Goal: Obtain resource: Obtain resource

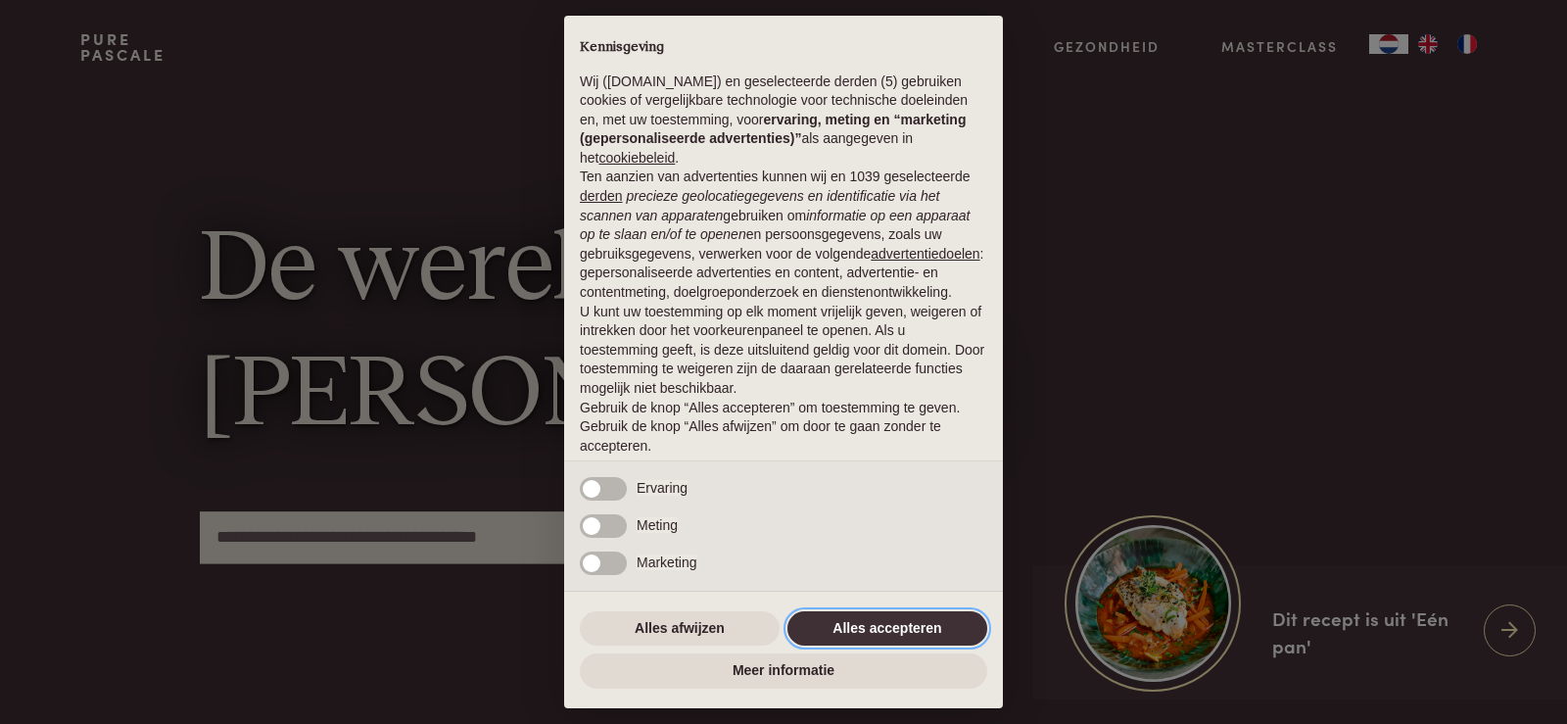
click at [842, 628] on button "Alles accepteren" at bounding box center [887, 628] width 200 height 35
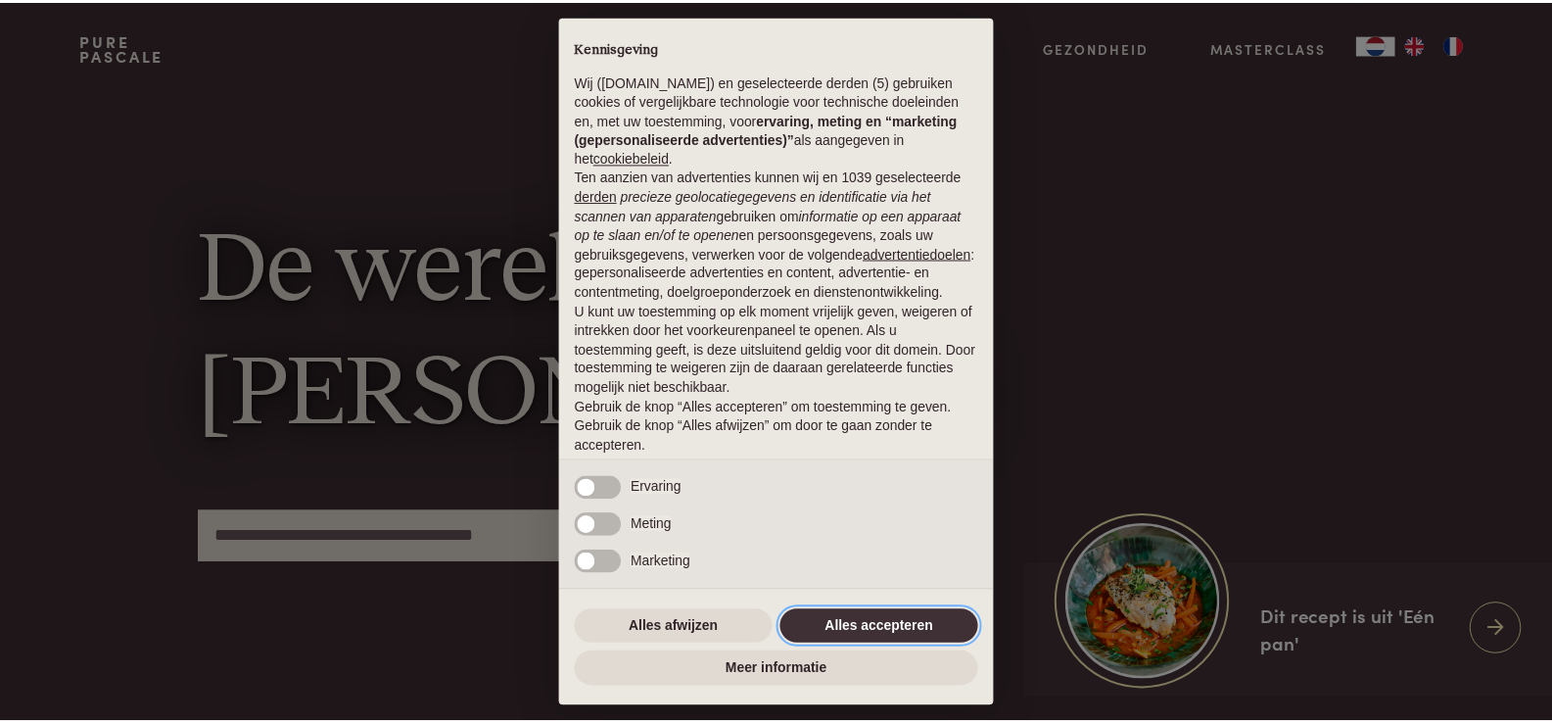
scroll to position [64, 0]
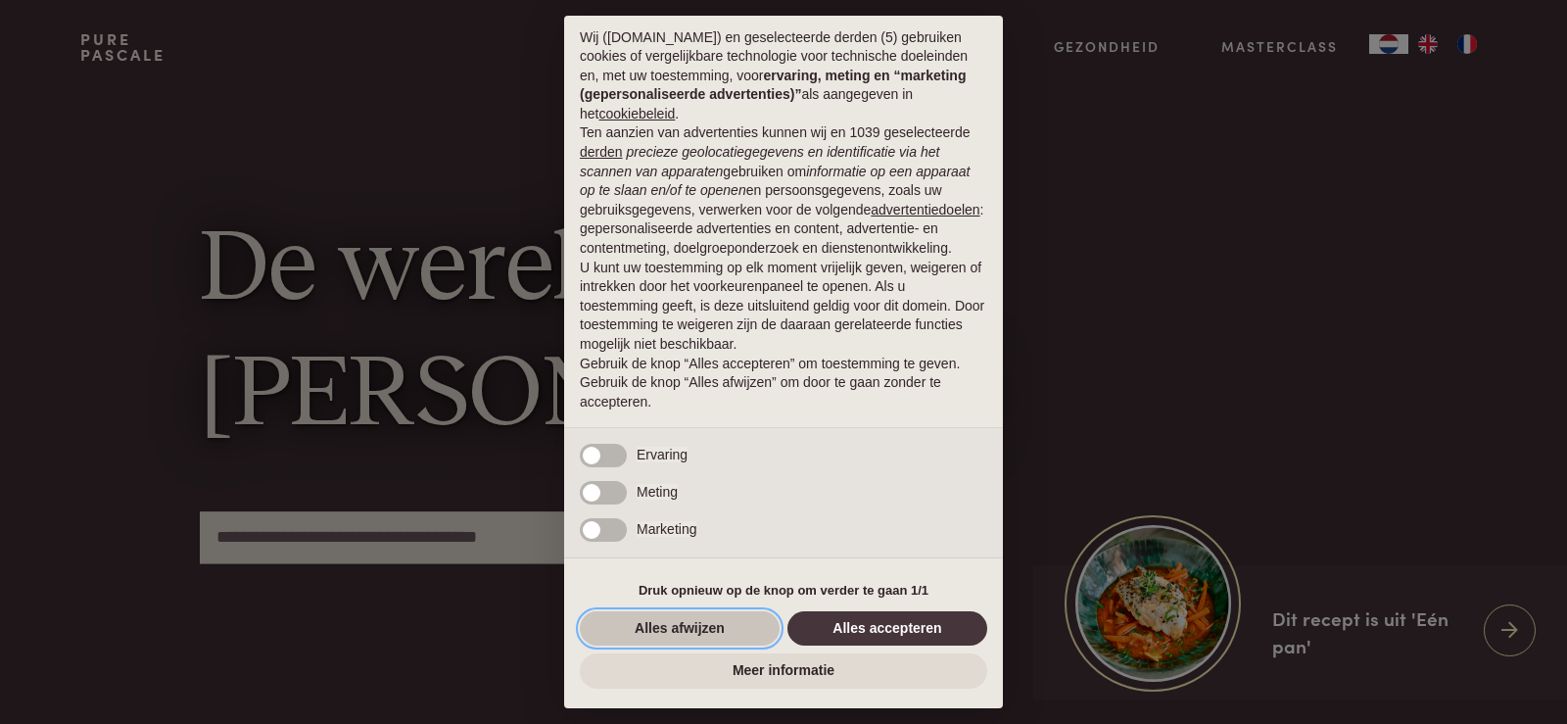
click at [720, 622] on button "Alles afwijzen" at bounding box center [680, 628] width 200 height 35
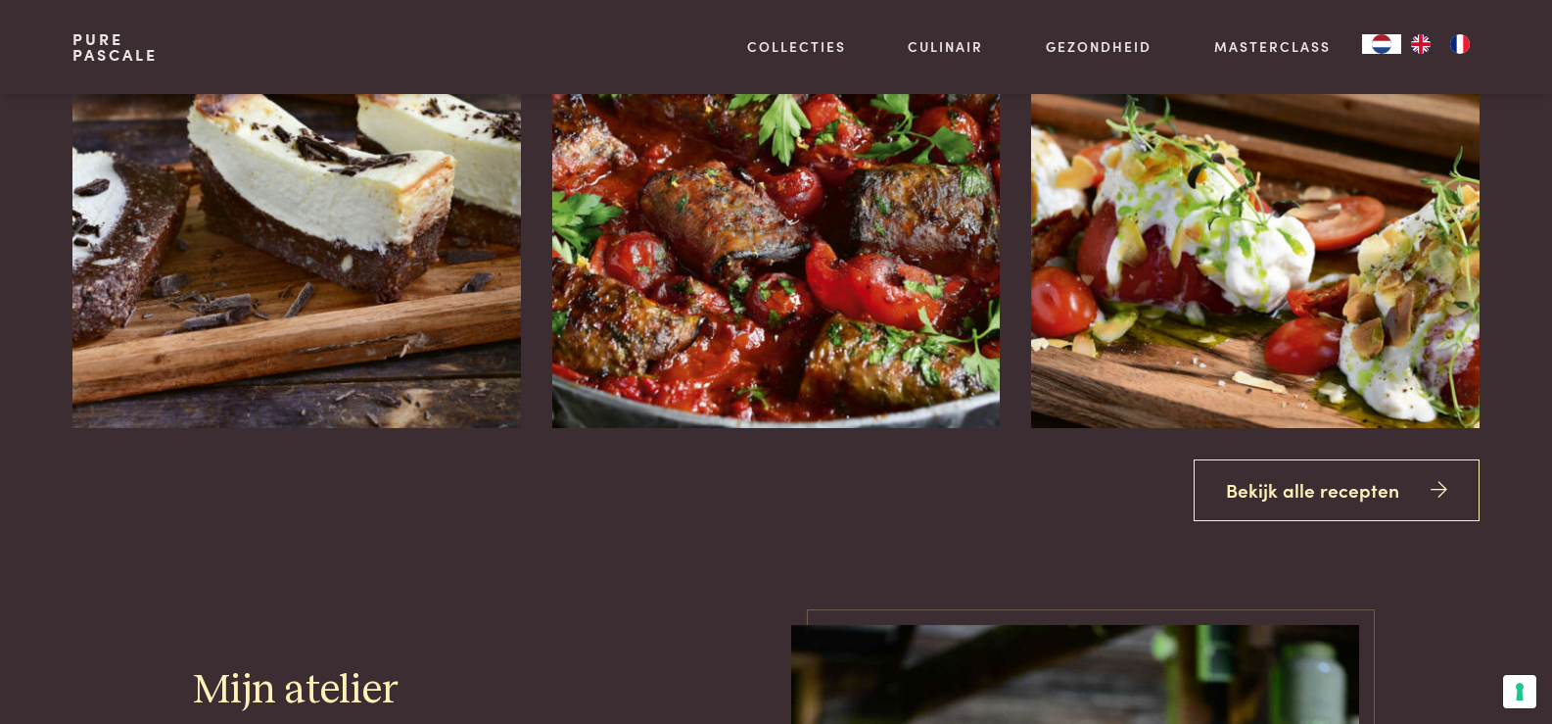
scroll to position [2256, 0]
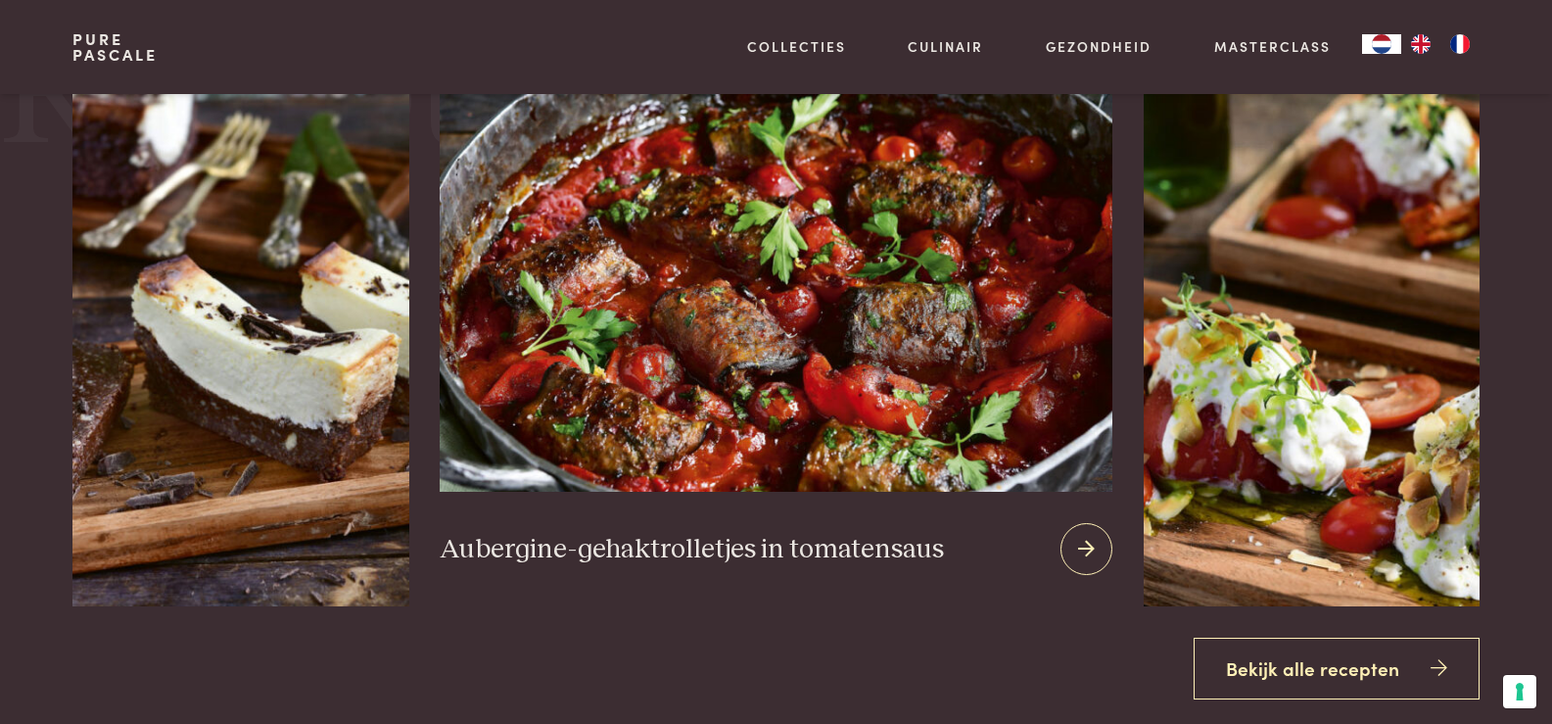
click at [762, 367] on img at bounding box center [776, 255] width 672 height 473
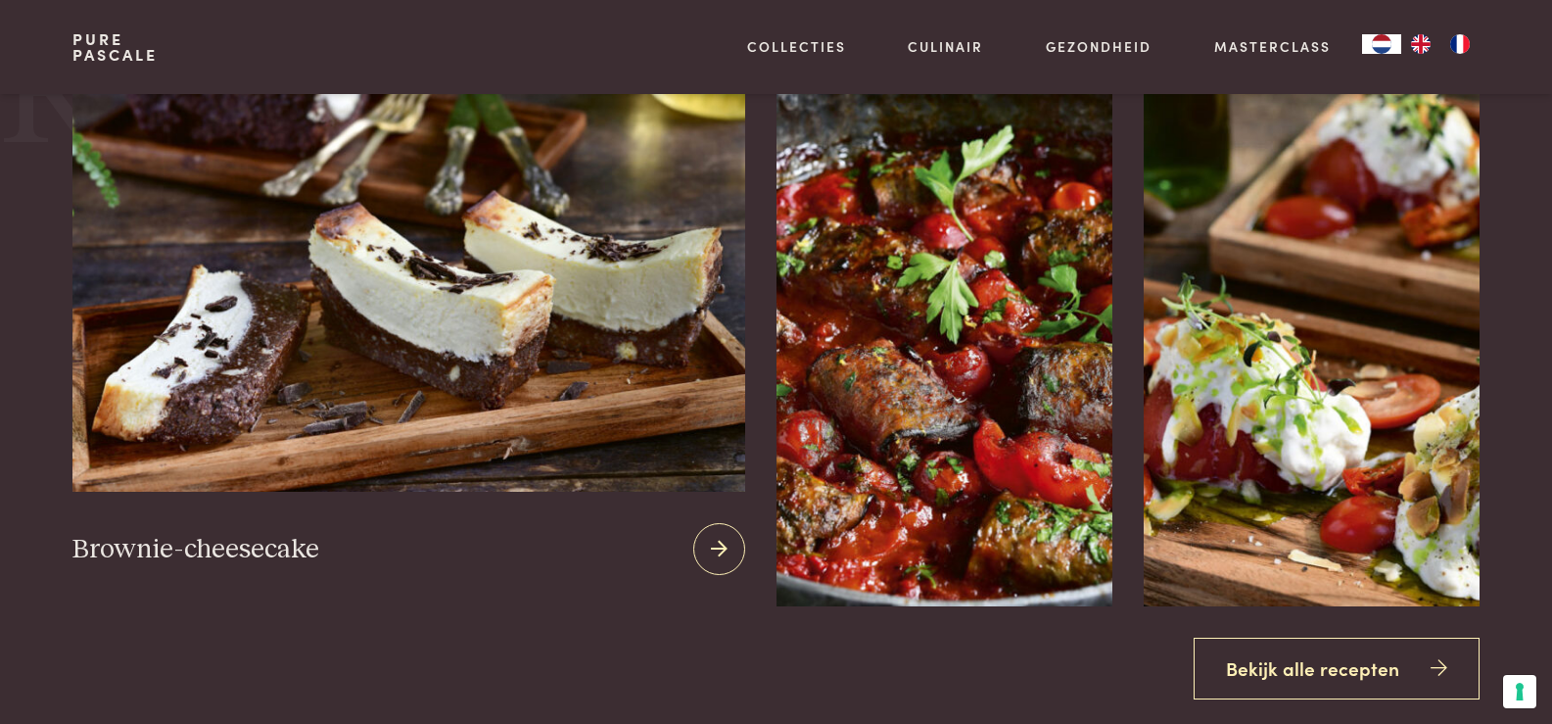
click at [290, 254] on img at bounding box center [408, 255] width 672 height 473
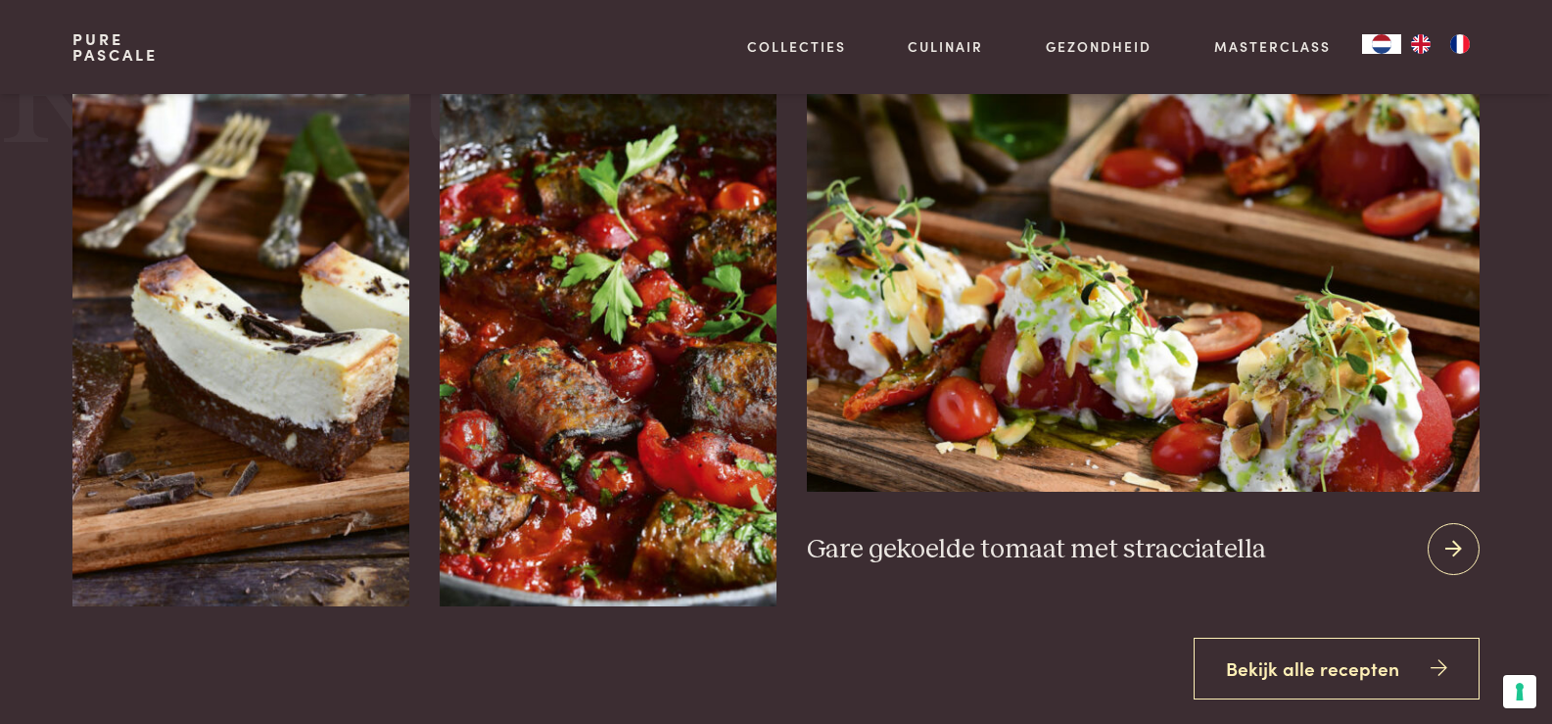
click at [1469, 545] on div at bounding box center [1454, 549] width 52 height 52
click at [1468, 545] on div at bounding box center [1454, 549] width 52 height 52
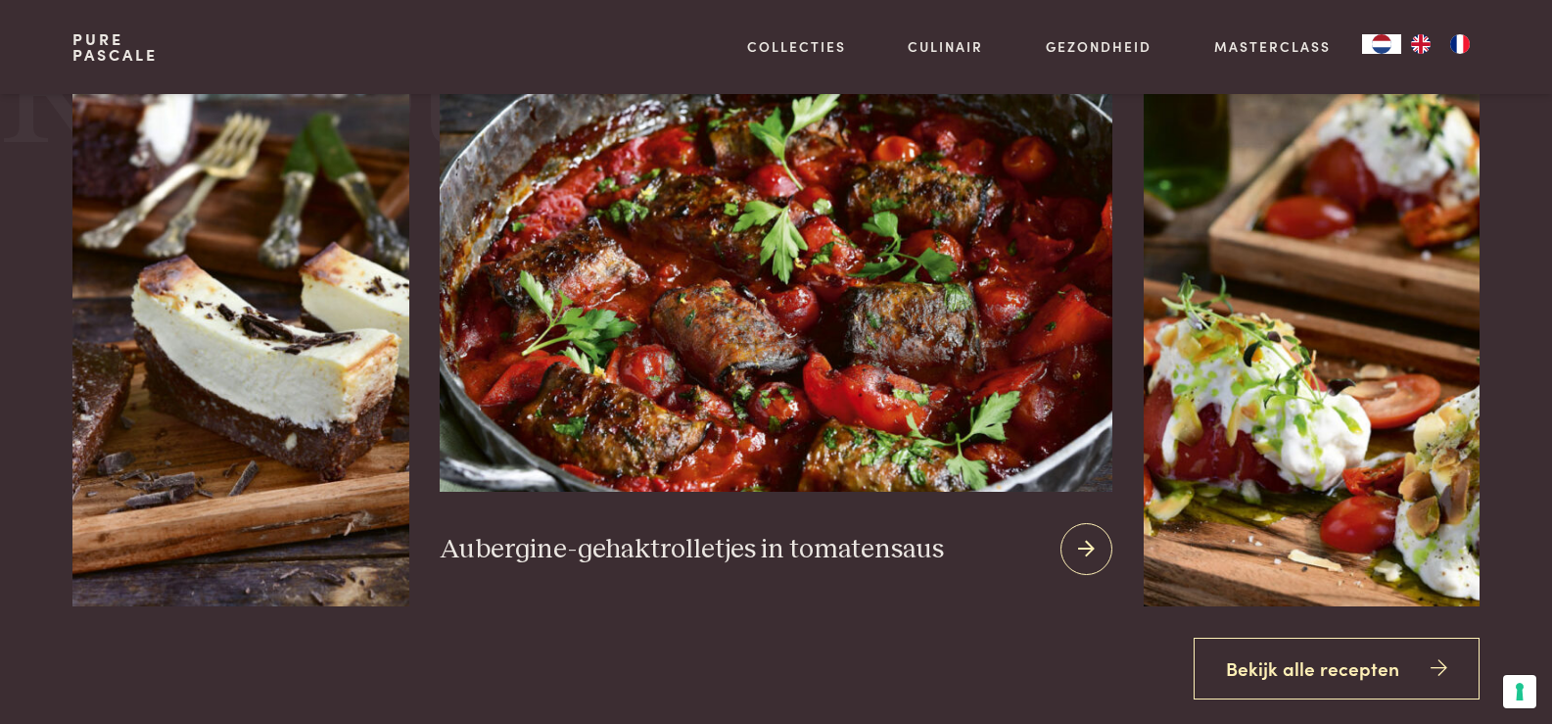
click at [931, 319] on img at bounding box center [776, 255] width 672 height 473
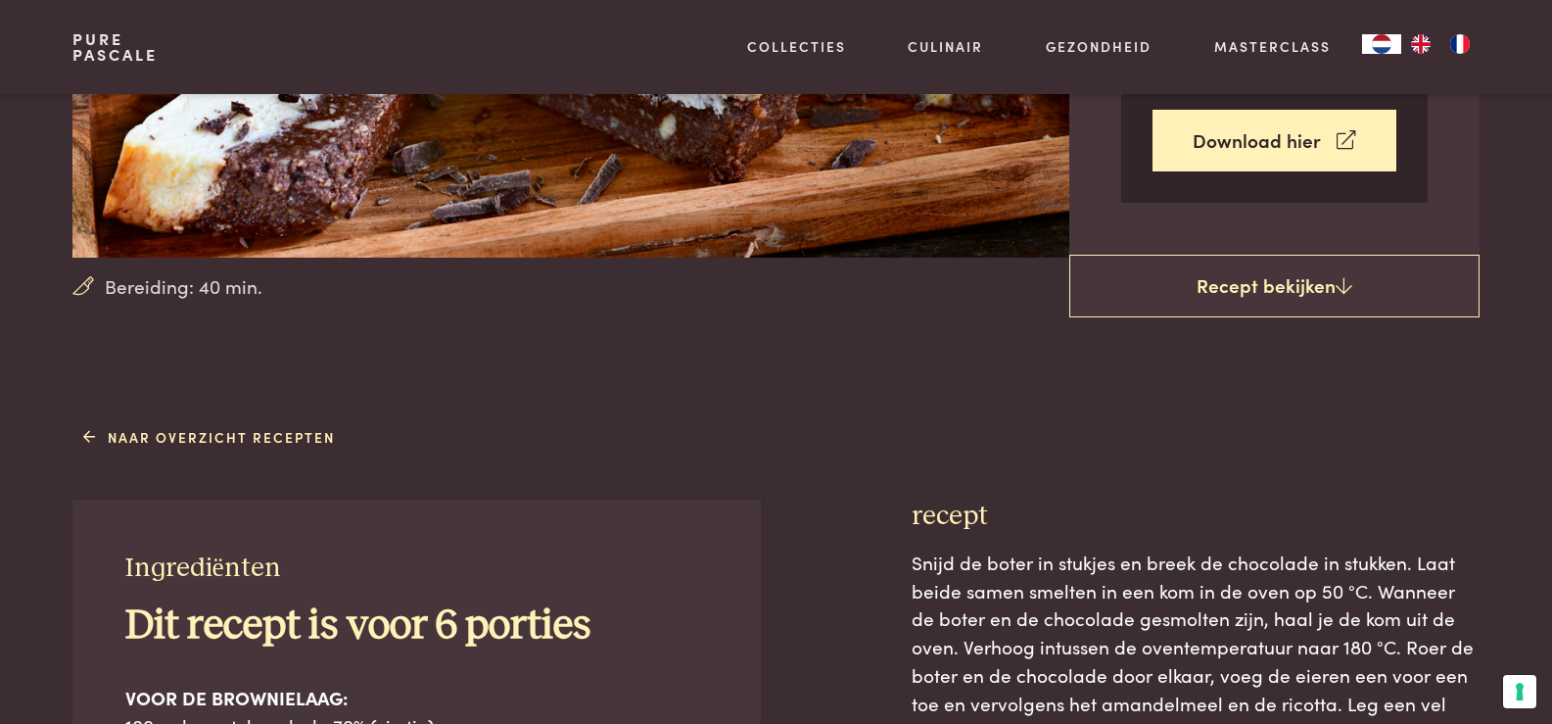
scroll to position [621, 0]
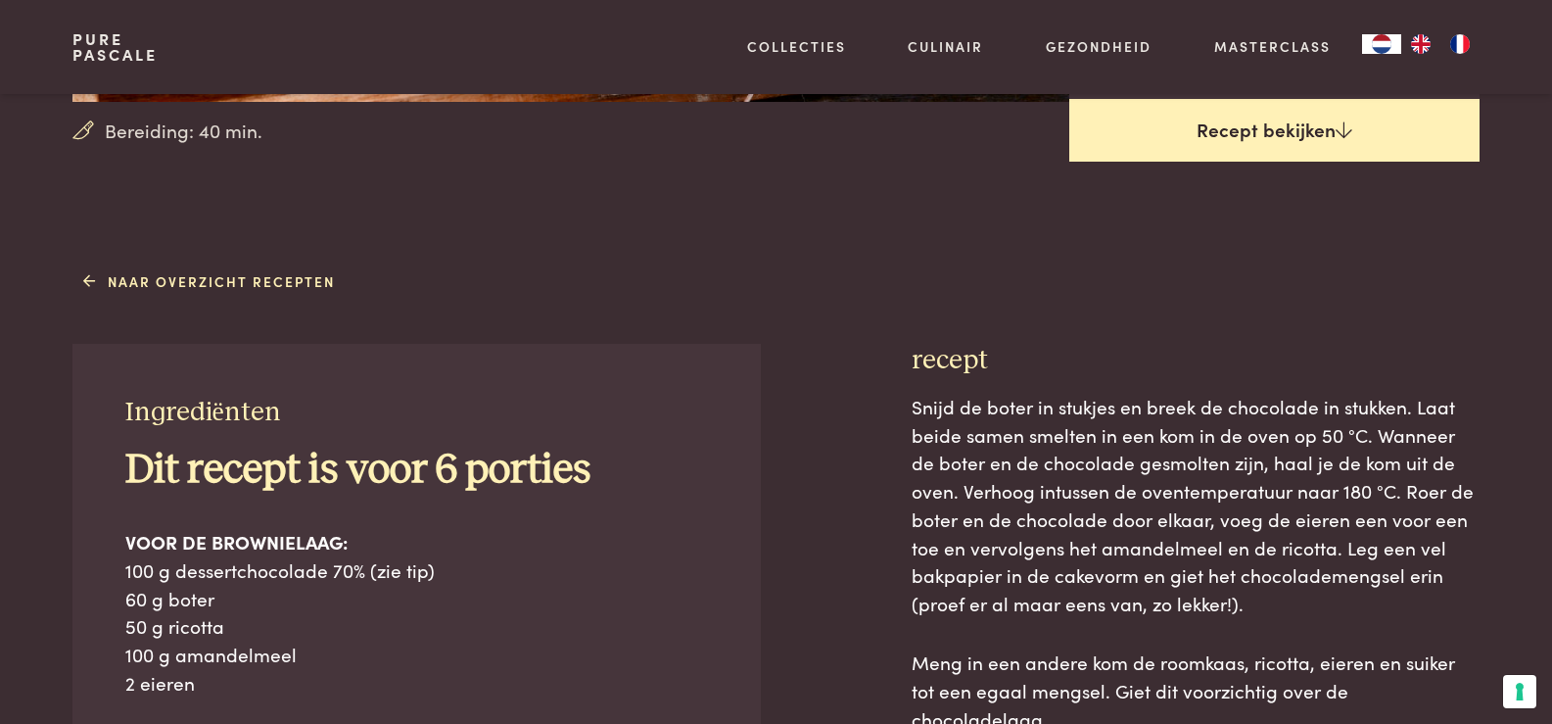
click at [1263, 135] on link "Recept bekijken" at bounding box center [1274, 130] width 410 height 63
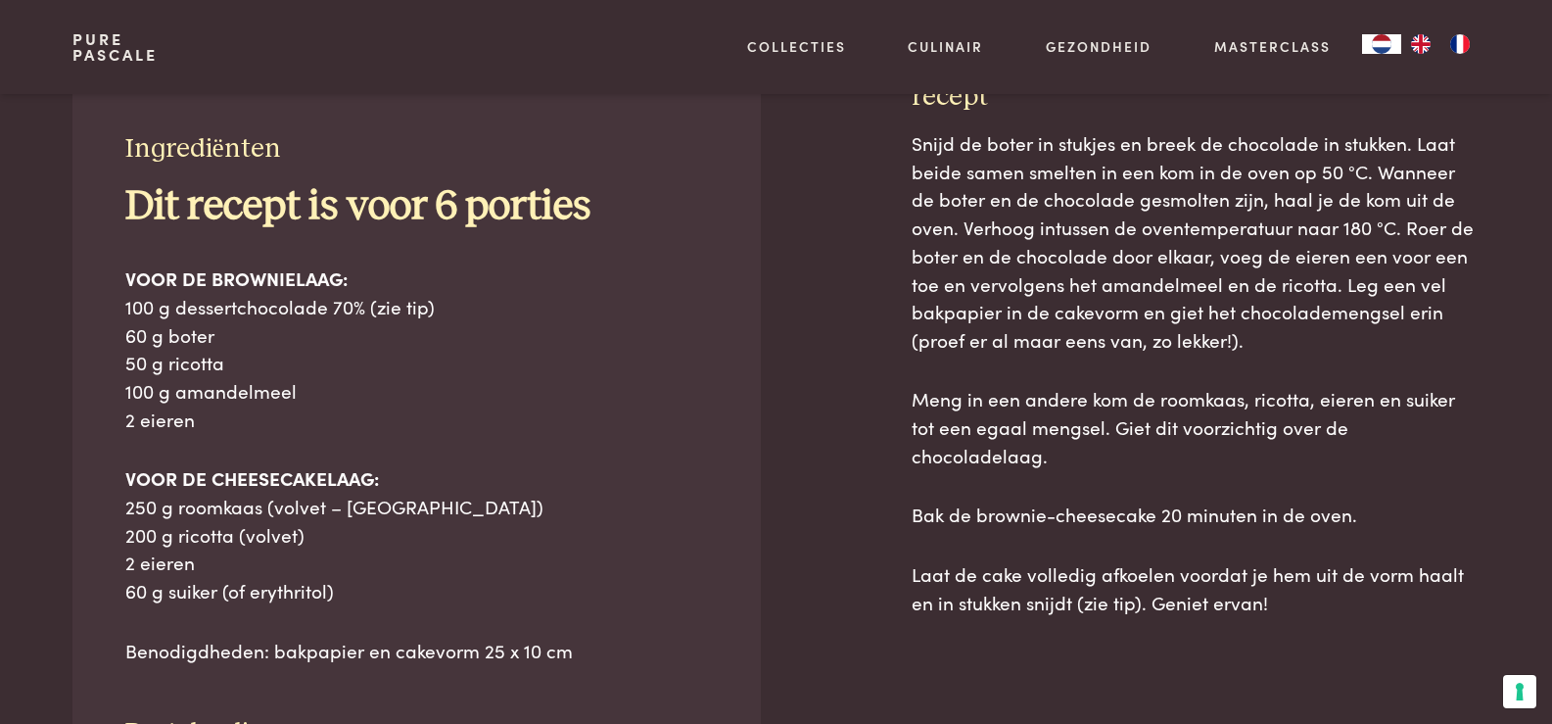
scroll to position [885, 0]
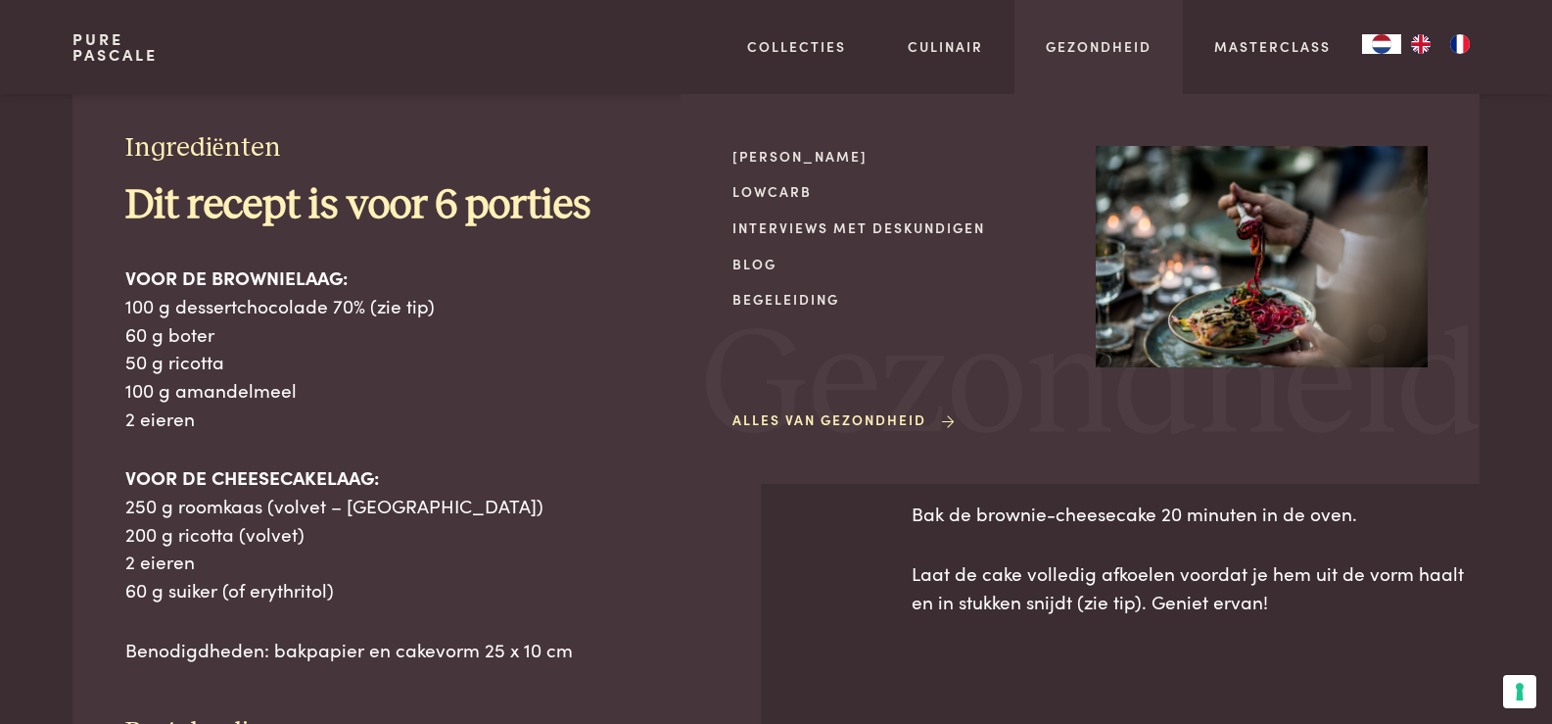
drag, startPoint x: 97, startPoint y: 101, endPoint x: 1079, endPoint y: 105, distance: 982.1
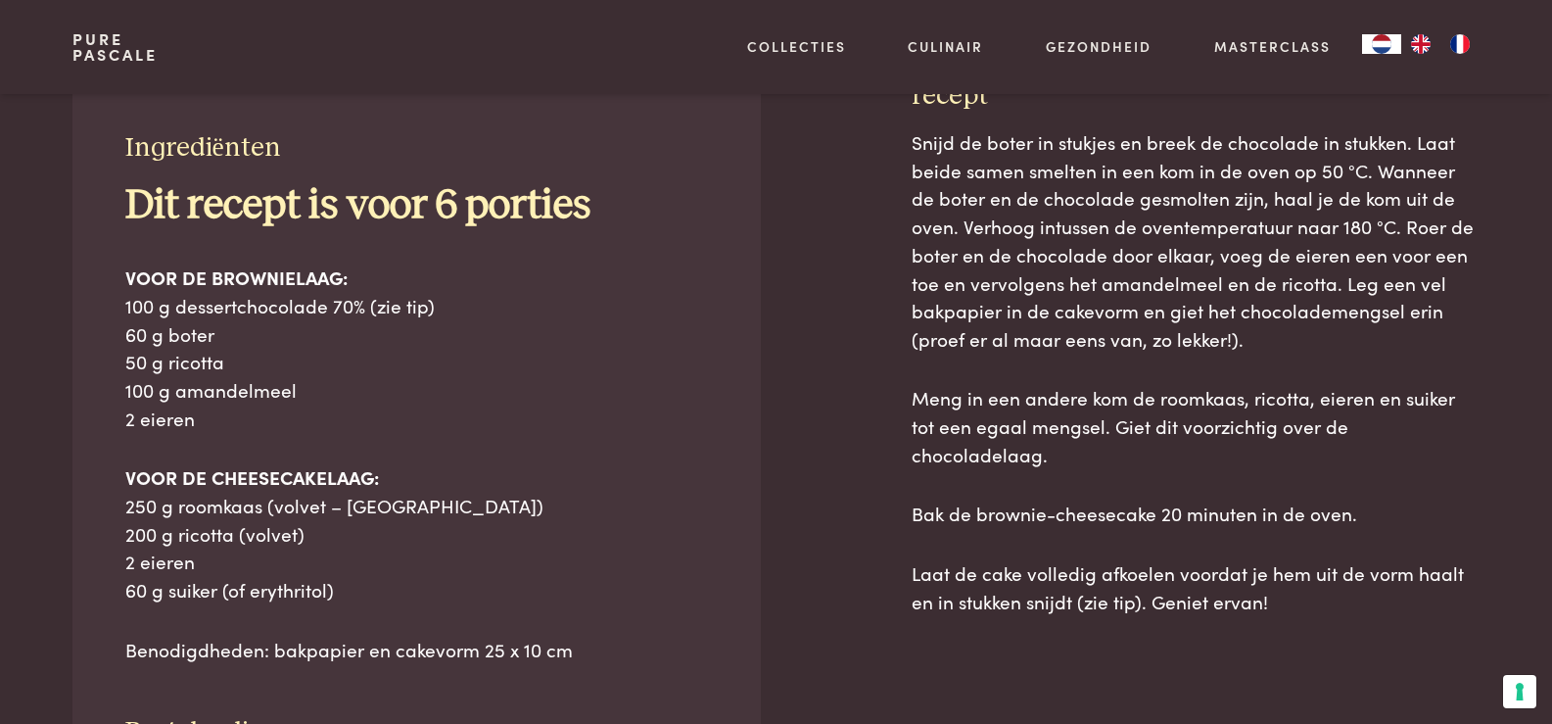
drag, startPoint x: 812, startPoint y: 327, endPoint x: 793, endPoint y: 325, distance: 18.7
click at [813, 327] on div at bounding box center [835, 555] width 88 height 953
drag, startPoint x: 111, startPoint y: 131, endPoint x: 613, endPoint y: 664, distance: 732.2
click at [613, 664] on div "Ingrediënten Dit recept is voor 6 porties VOOR DE BROWNIELAAG: 100 g dessertcho…" at bounding box center [415, 489] width 687 height 821
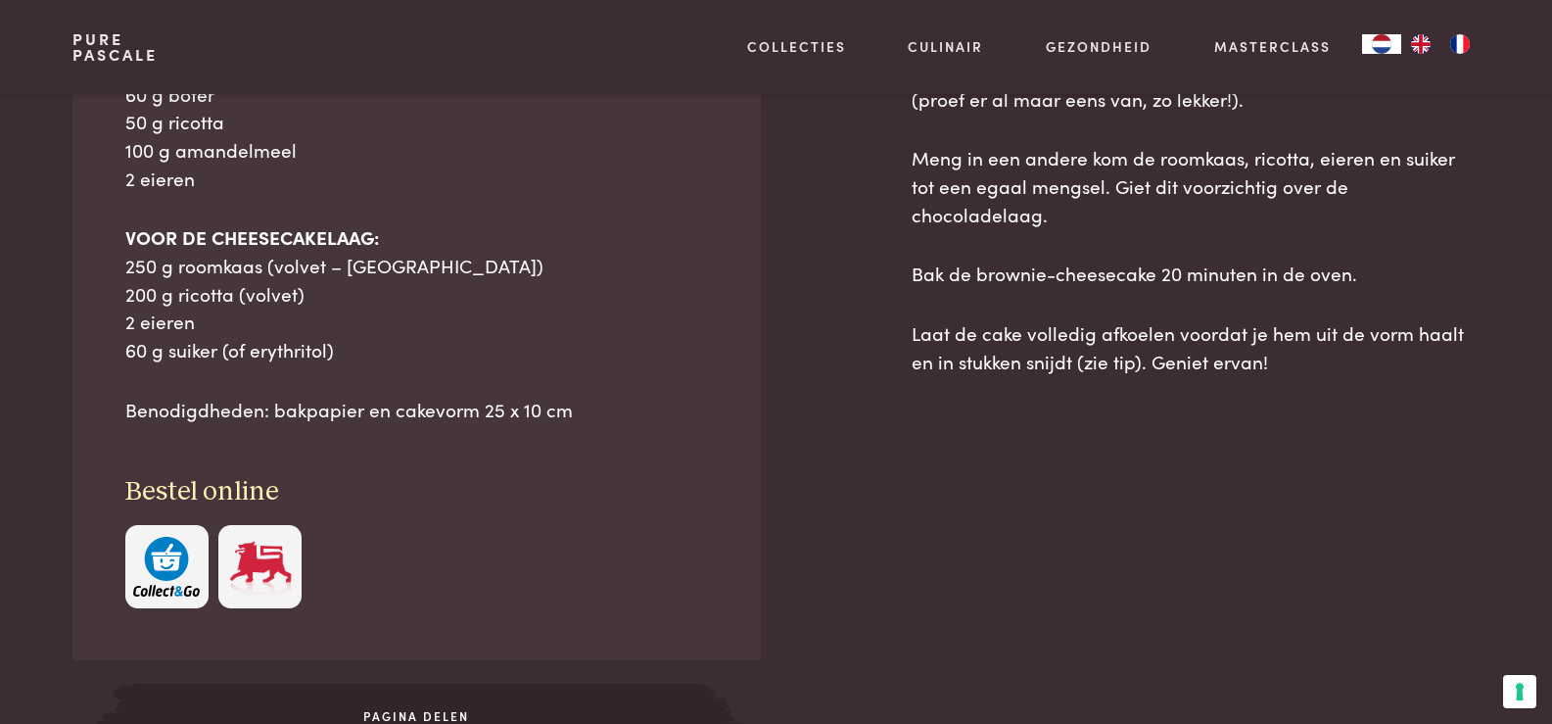
scroll to position [1194, 0]
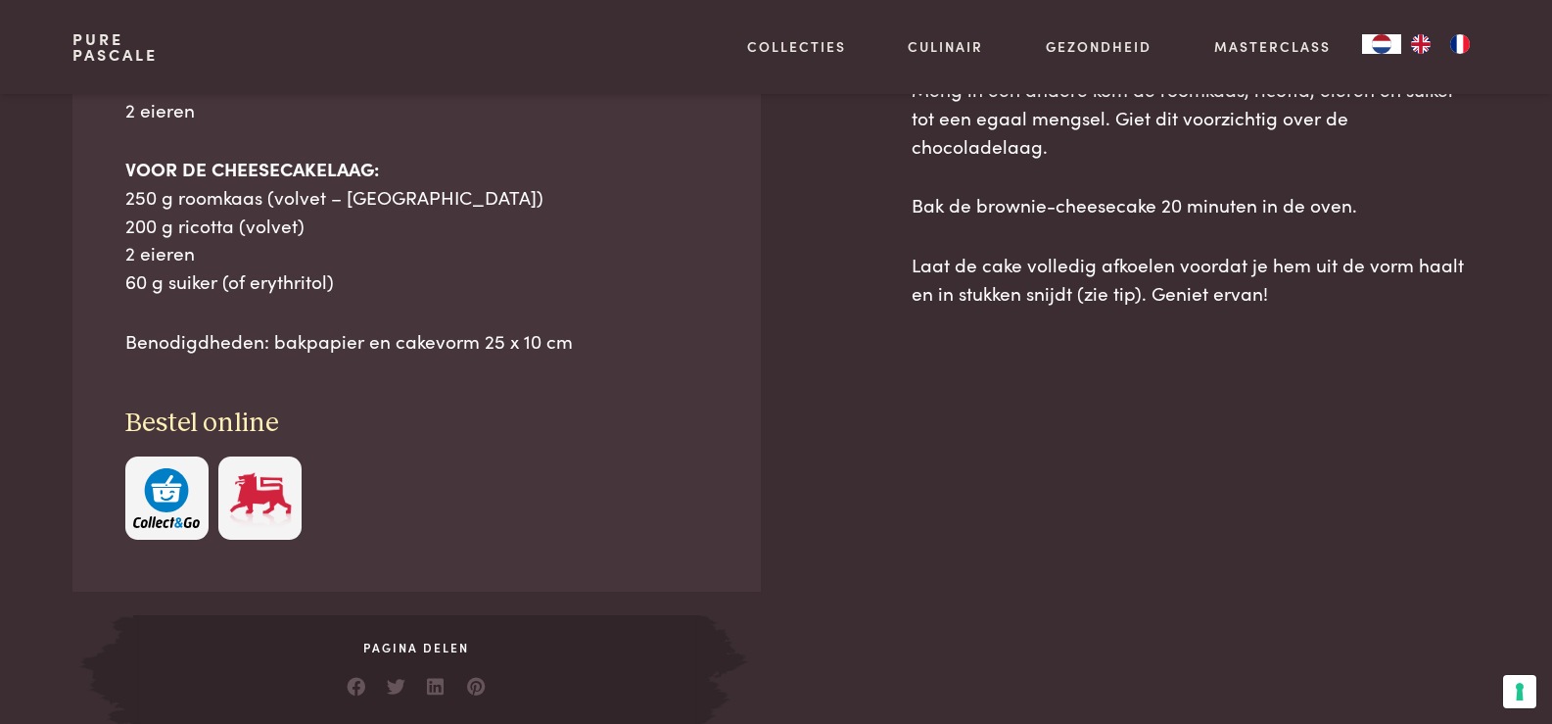
copy div "Ingrediënten Dit recept is voor 6 porties VOOR DE BROWNIELAAG: 100 g dessertcho…"
click at [582, 658] on div "Pagina delen" at bounding box center [416, 669] width 566 height 109
click at [1424, 308] on div "Snijd de boter in stukjes en breek de chocolade in stukken. Laat beide samen sm…" at bounding box center [1196, 271] width 568 height 903
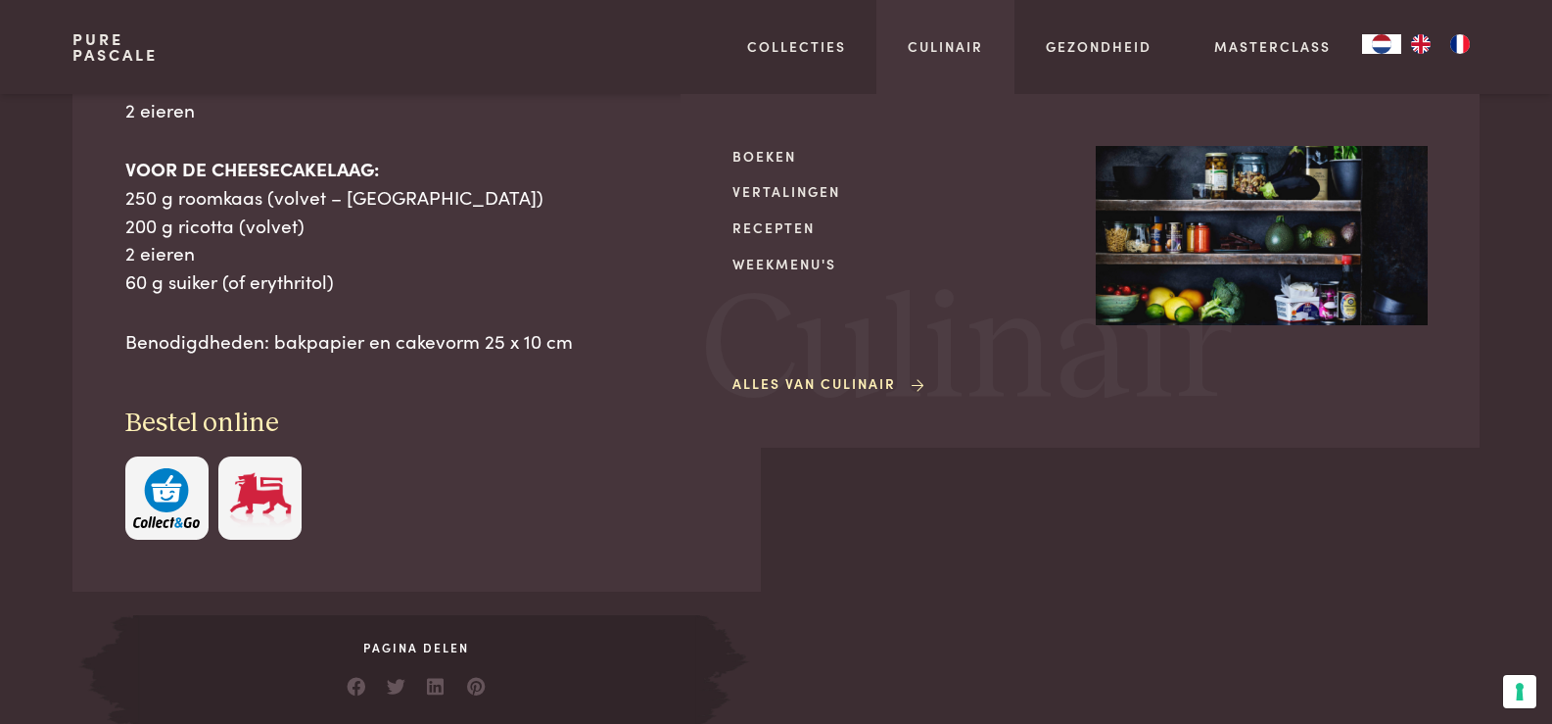
drag, startPoint x: 1255, startPoint y: 255, endPoint x: 1016, endPoint y: 132, distance: 268.4
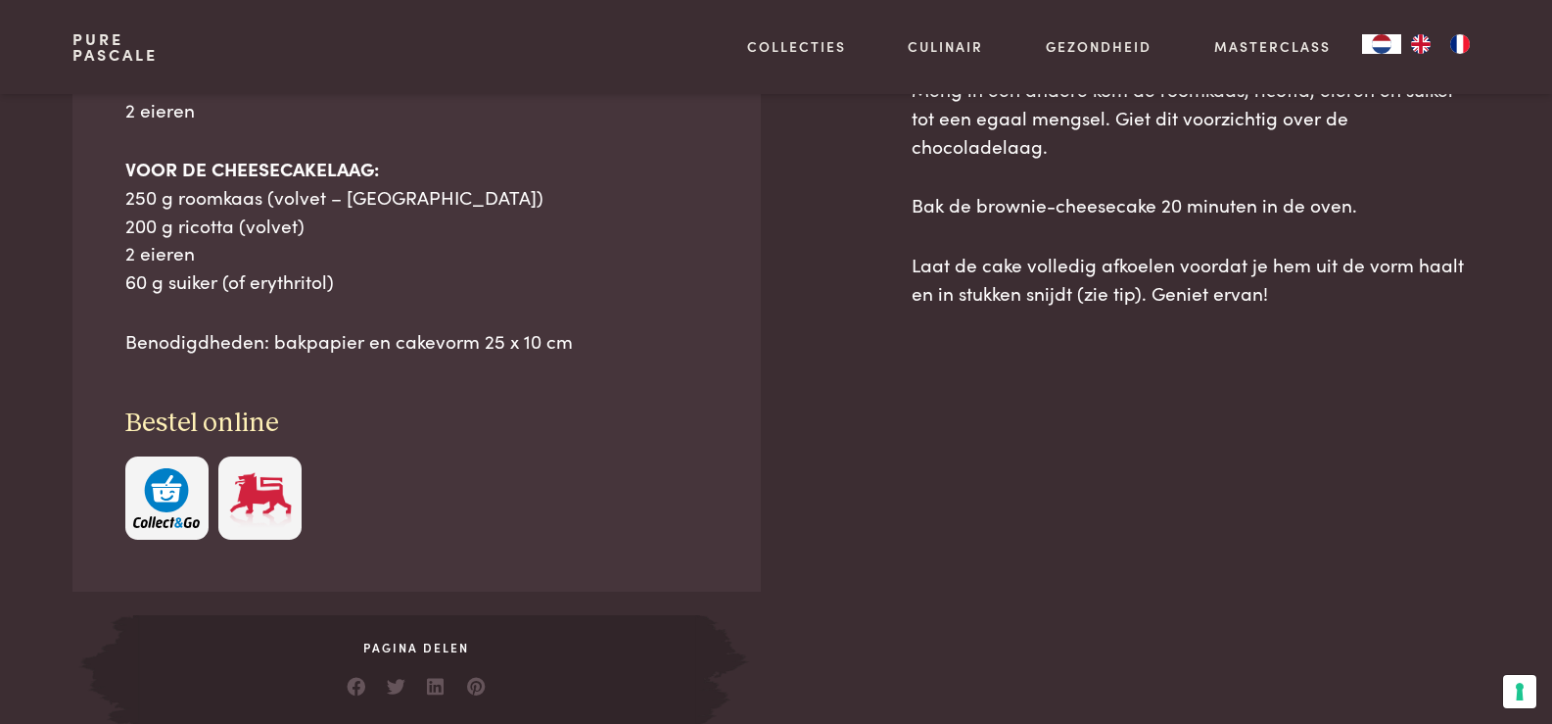
click at [1480, 176] on div "Naar overzicht recepten Ingrediënten Dit recept is voor 6 porties VOOR DE BROWN…" at bounding box center [776, 208] width 1469 height 1032
click at [1270, 272] on p "Laat de cake volledig afkoelen voordat je hem uit de vorm haalt en in stukken s…" at bounding box center [1196, 279] width 568 height 56
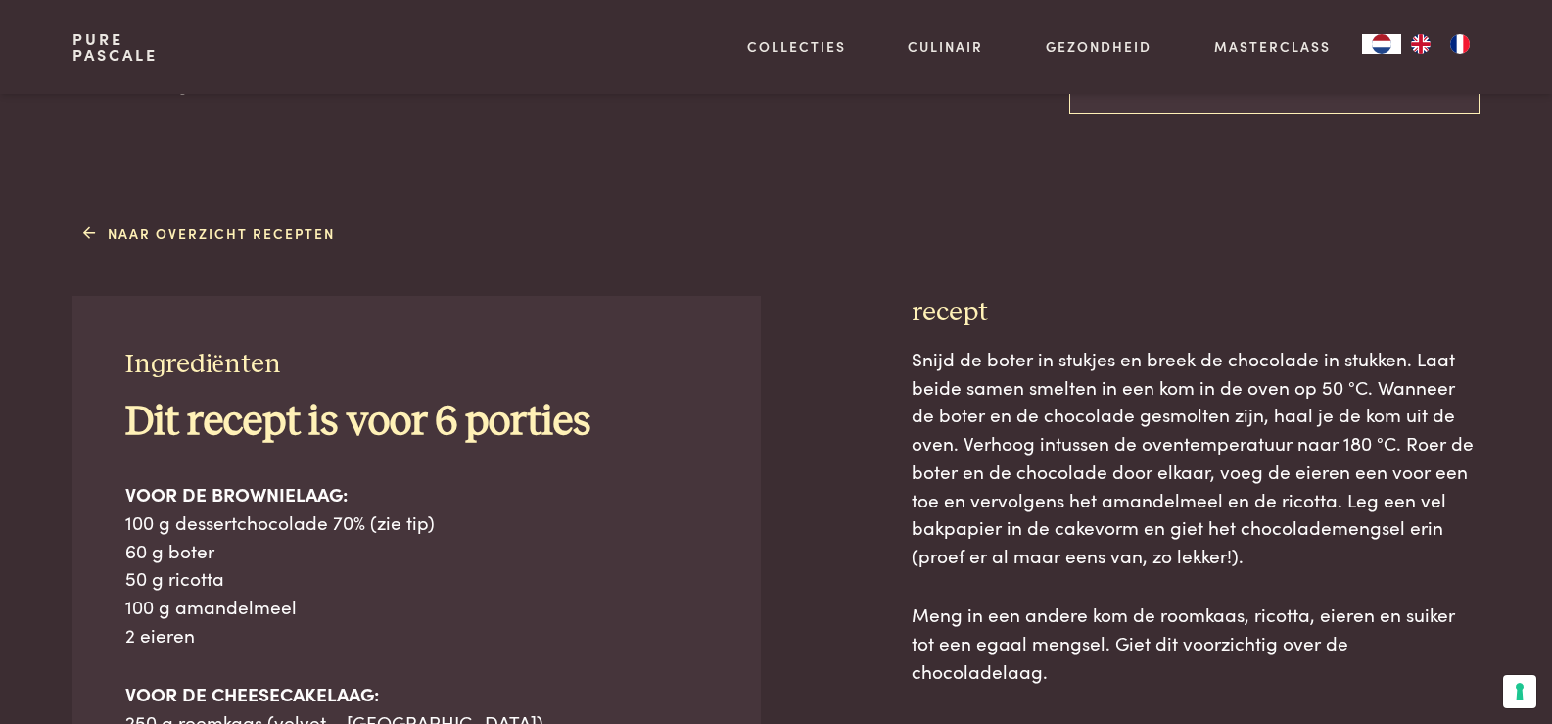
scroll to position [1031, 0]
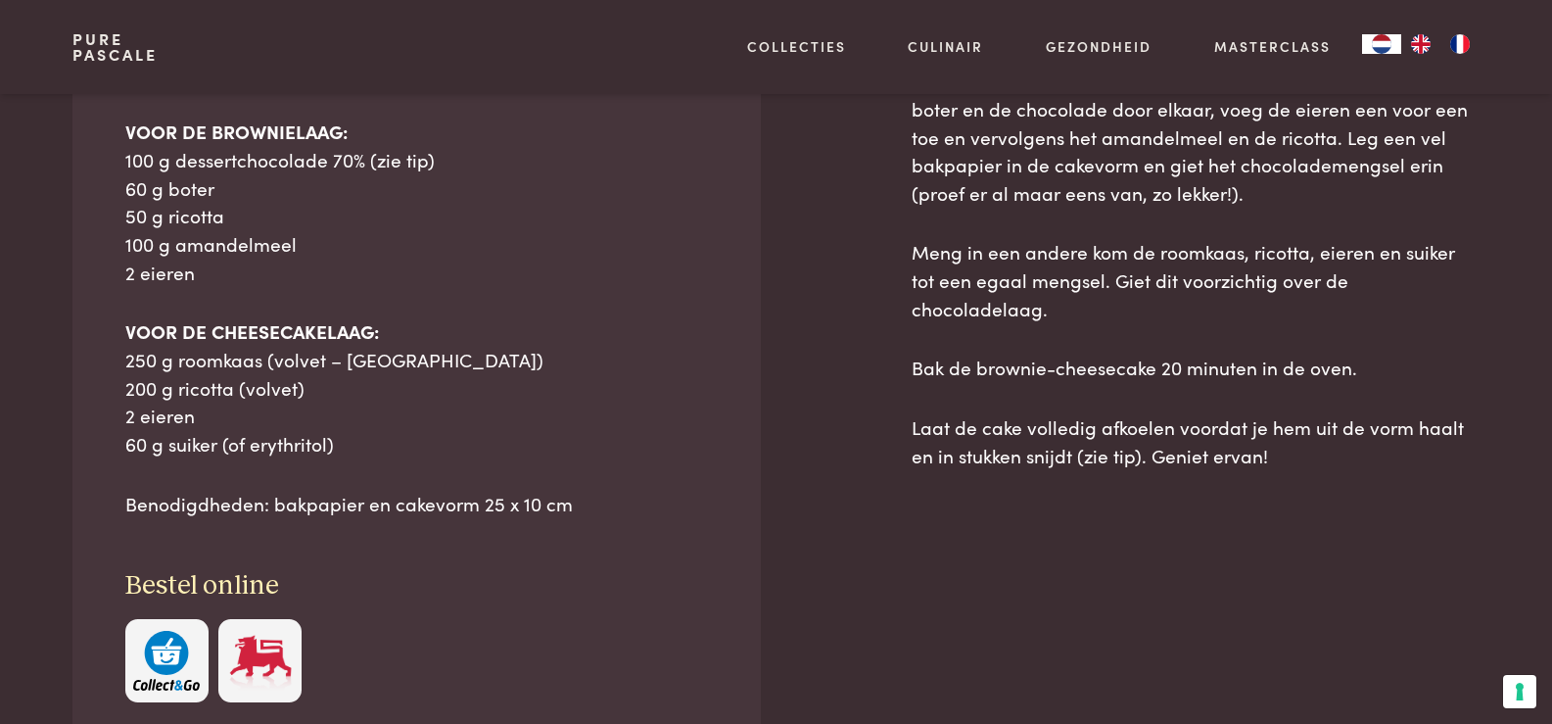
copy div "recept Snijd de boter in stukjes en breek de chocolade in stukken. Laat beide s…"
click at [1495, 512] on div "Naar overzicht recepten Ingrediënten Dit recept is voor 6 porties VOOR DE BROWN…" at bounding box center [776, 370] width 1469 height 1032
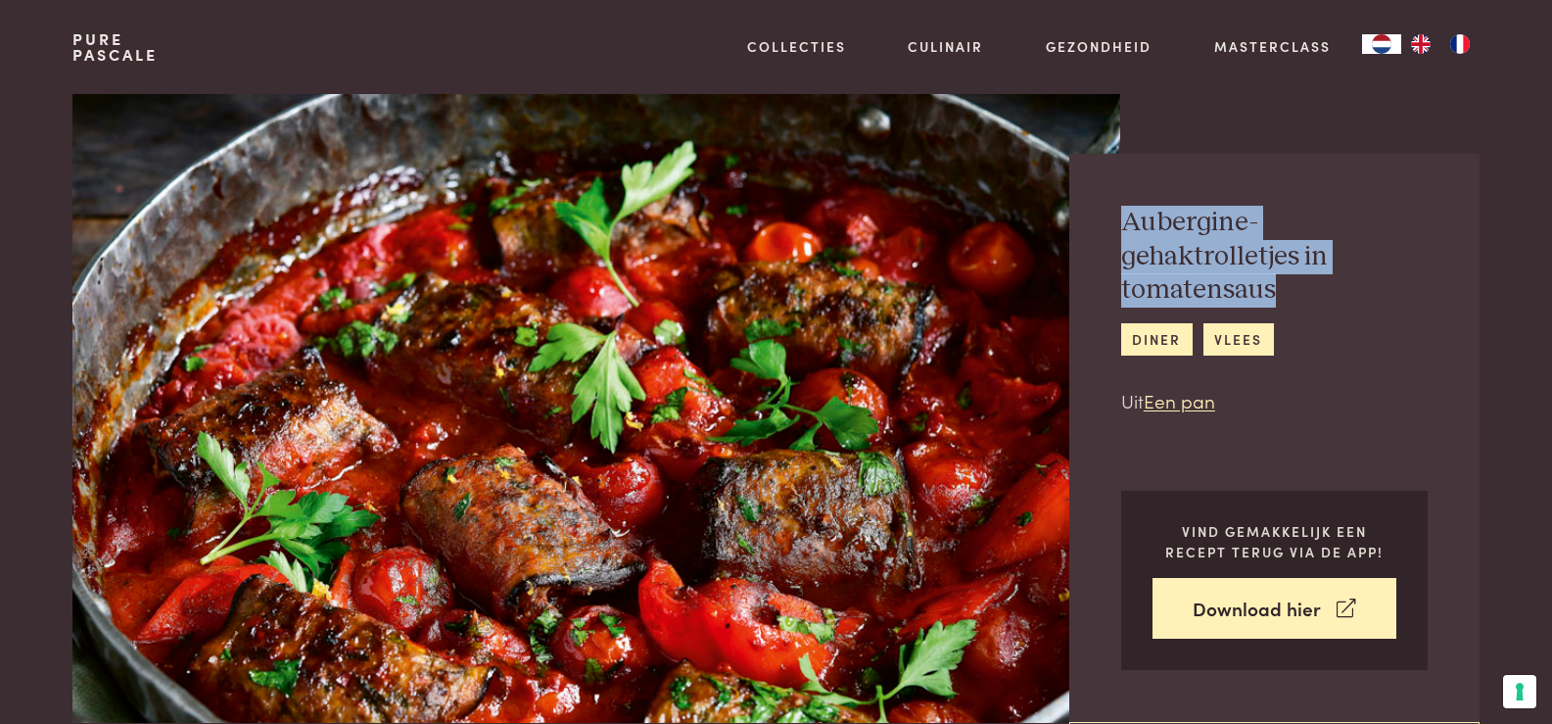
drag, startPoint x: 1118, startPoint y: 216, endPoint x: 1270, endPoint y: 291, distance: 169.0
click at [1270, 291] on div "Aubergine-gehaktrolletjes in tomatensaus diner vlees Uit Een pan Vind gemakkeli…" at bounding box center [1274, 438] width 410 height 568
copy h2 "Aubergine-gehaktrolletjes in tomatensaus"
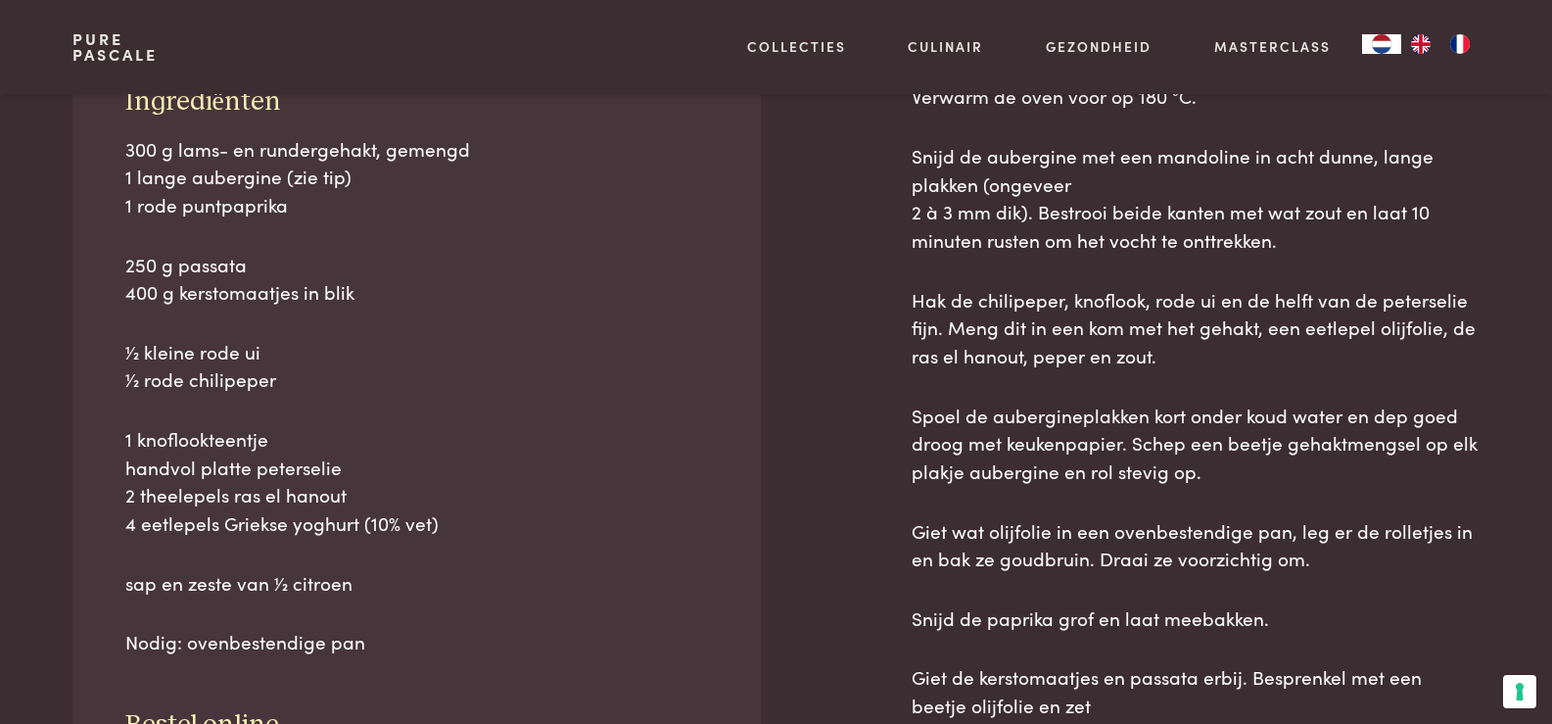
scroll to position [910, 0]
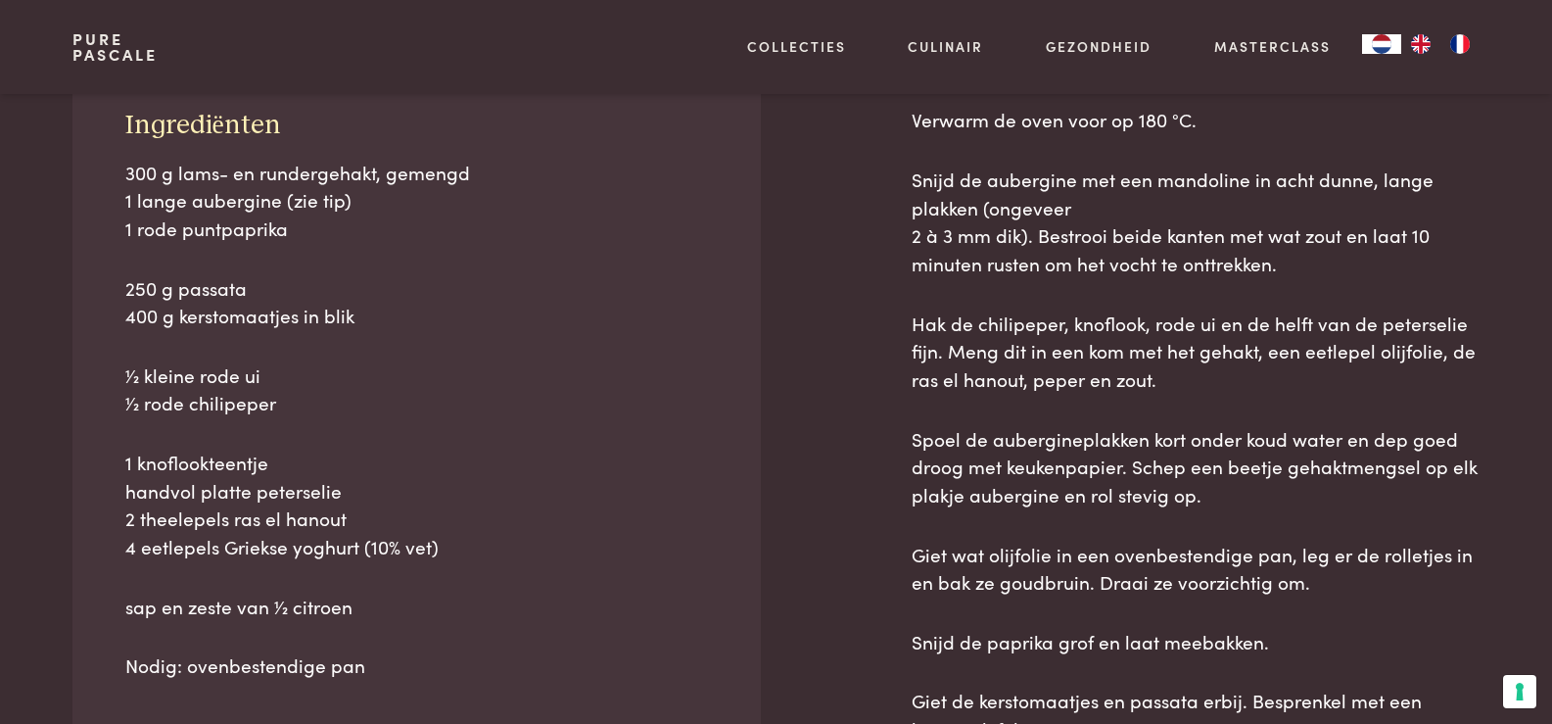
drag, startPoint x: 112, startPoint y: 117, endPoint x: 366, endPoint y: 638, distance: 579.8
click at [366, 638] on div "Ingrediënten 300 g lams- en rundergehakt, gemengd 1 lange aubergine (zie tip) 1…" at bounding box center [415, 487] width 687 height 860
copy div "Ingrediënten 300 g lams- en rundergehakt, gemengd 1 lange aubergine (zie tip) 1…"
click at [1364, 263] on p "Snijd de aubergine met een mandoline in acht dunne, lange plakken (ongeveer 2 a…" at bounding box center [1196, 221] width 568 height 113
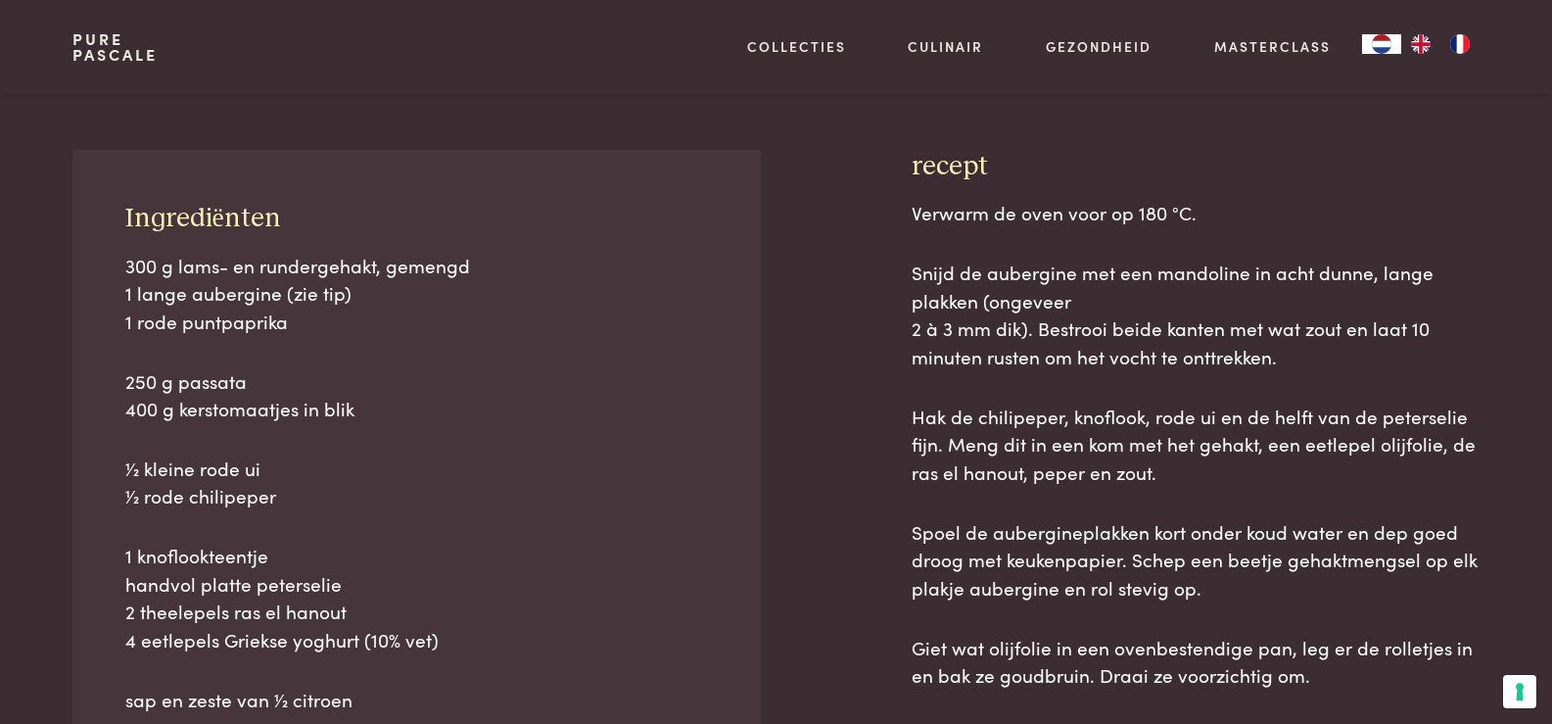
scroll to position [809, 0]
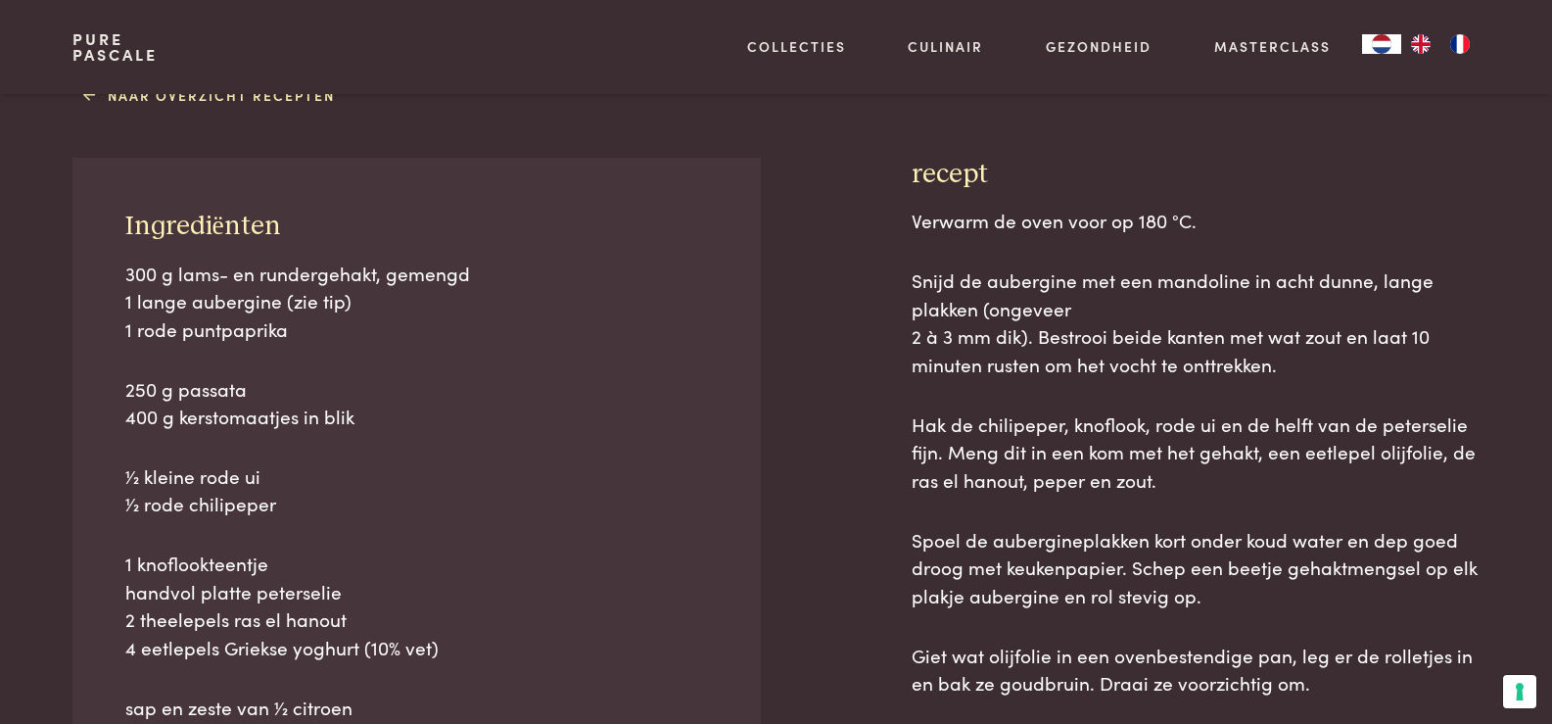
drag, startPoint x: 868, startPoint y: 219, endPoint x: 884, endPoint y: 381, distance: 162.4
click at [884, 381] on div "Ingrediënten 300 g lams- en rundergehakt, gemengd 1 lange aubergine (zie tip) 1…" at bounding box center [775, 653] width 1406 height 991
drag, startPoint x: 902, startPoint y: 217, endPoint x: 1333, endPoint y: 680, distance: 631.8
click at [1333, 680] on div "Ingrediënten 300 g lams- en rundergehakt, gemengd 1 lange aubergine (zie tip) 1…" at bounding box center [775, 653] width 1406 height 991
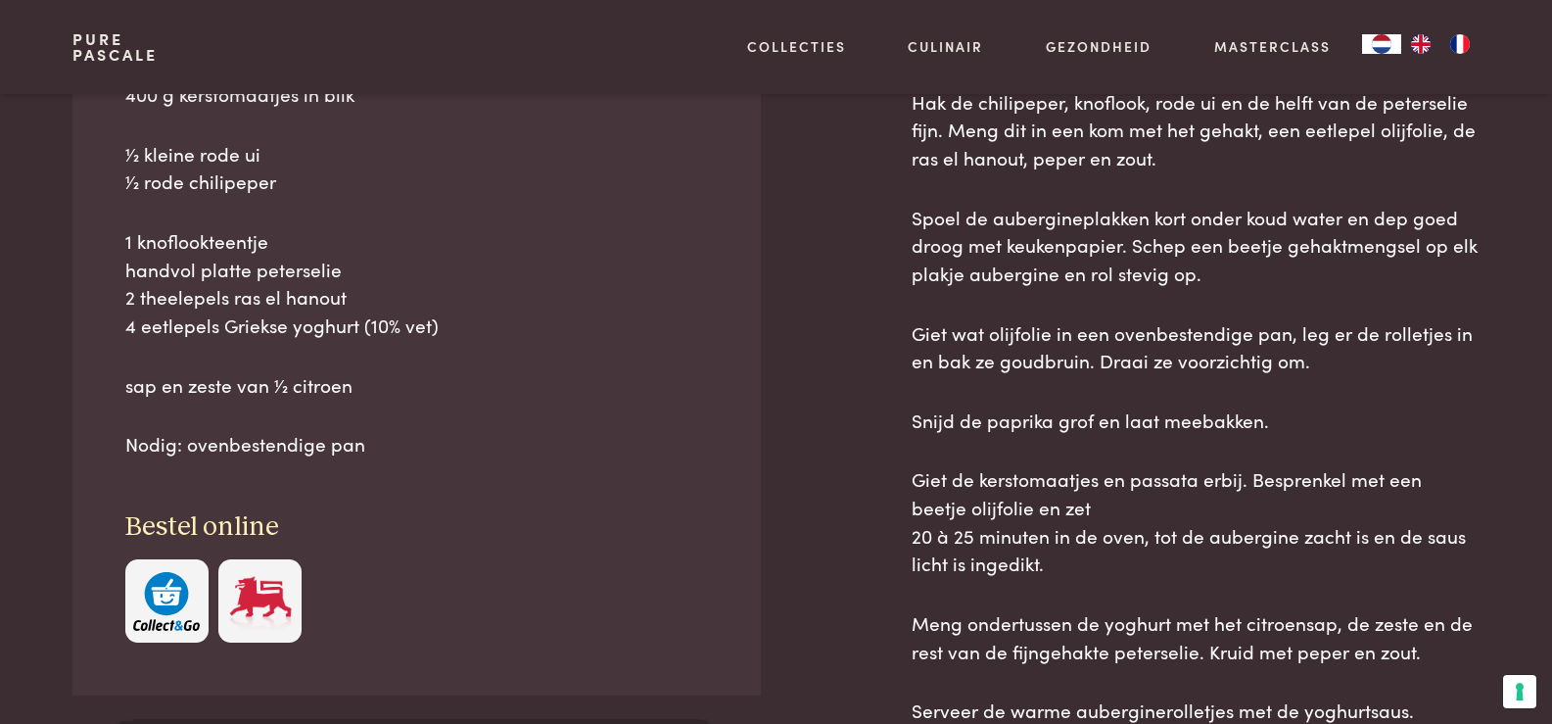
scroll to position [1470, 0]
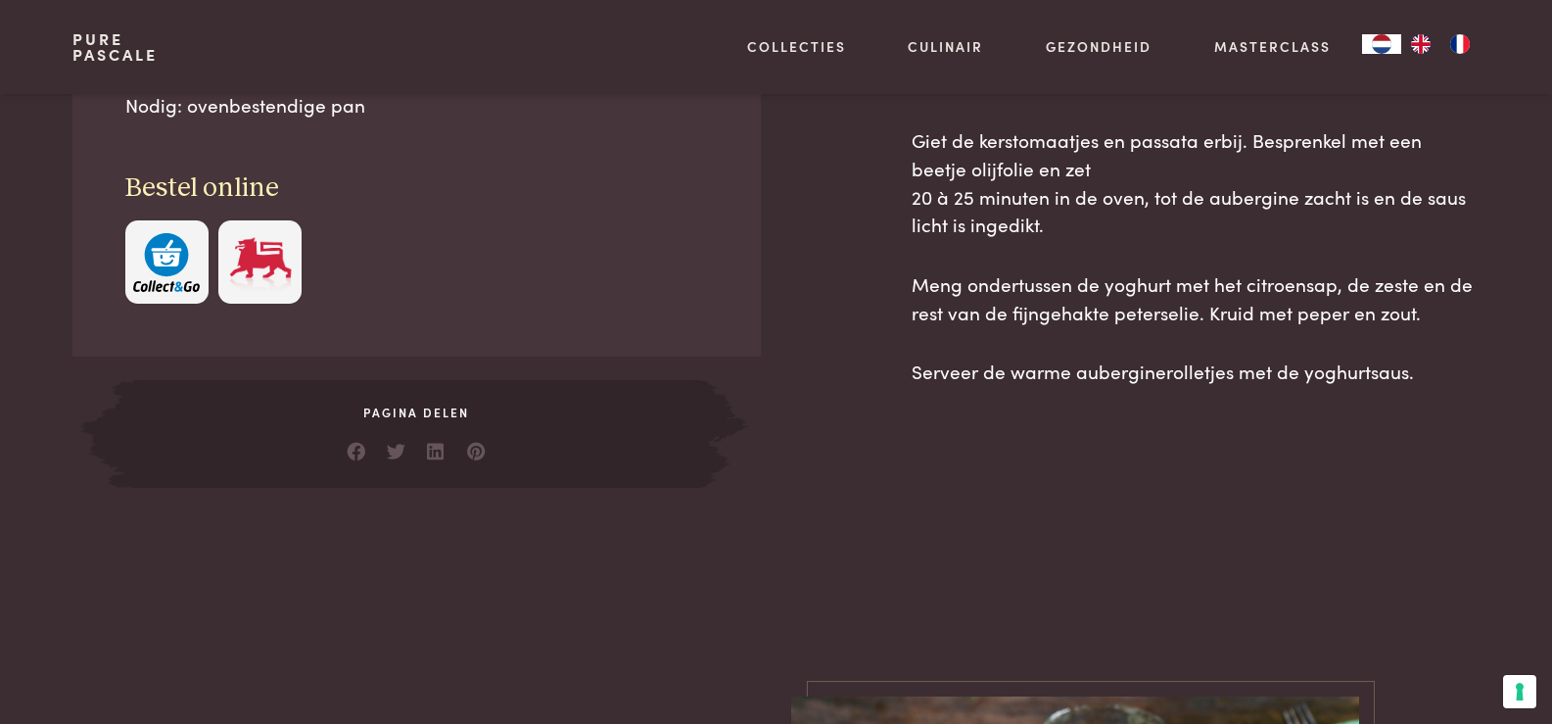
click at [1438, 383] on p "Serveer de warme auberginerolletjes met de yoghurtsaus." at bounding box center [1196, 371] width 568 height 28
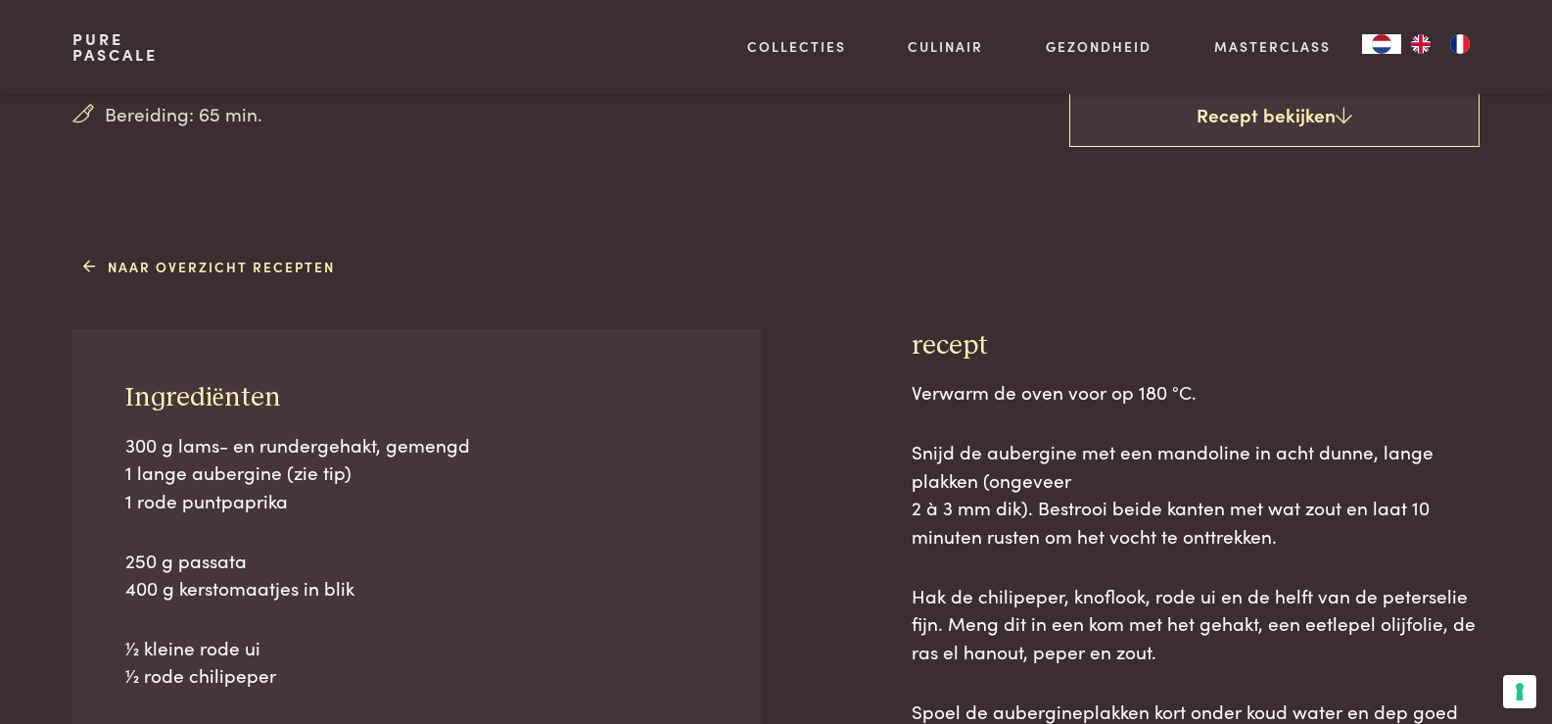
scroll to position [677, 0]
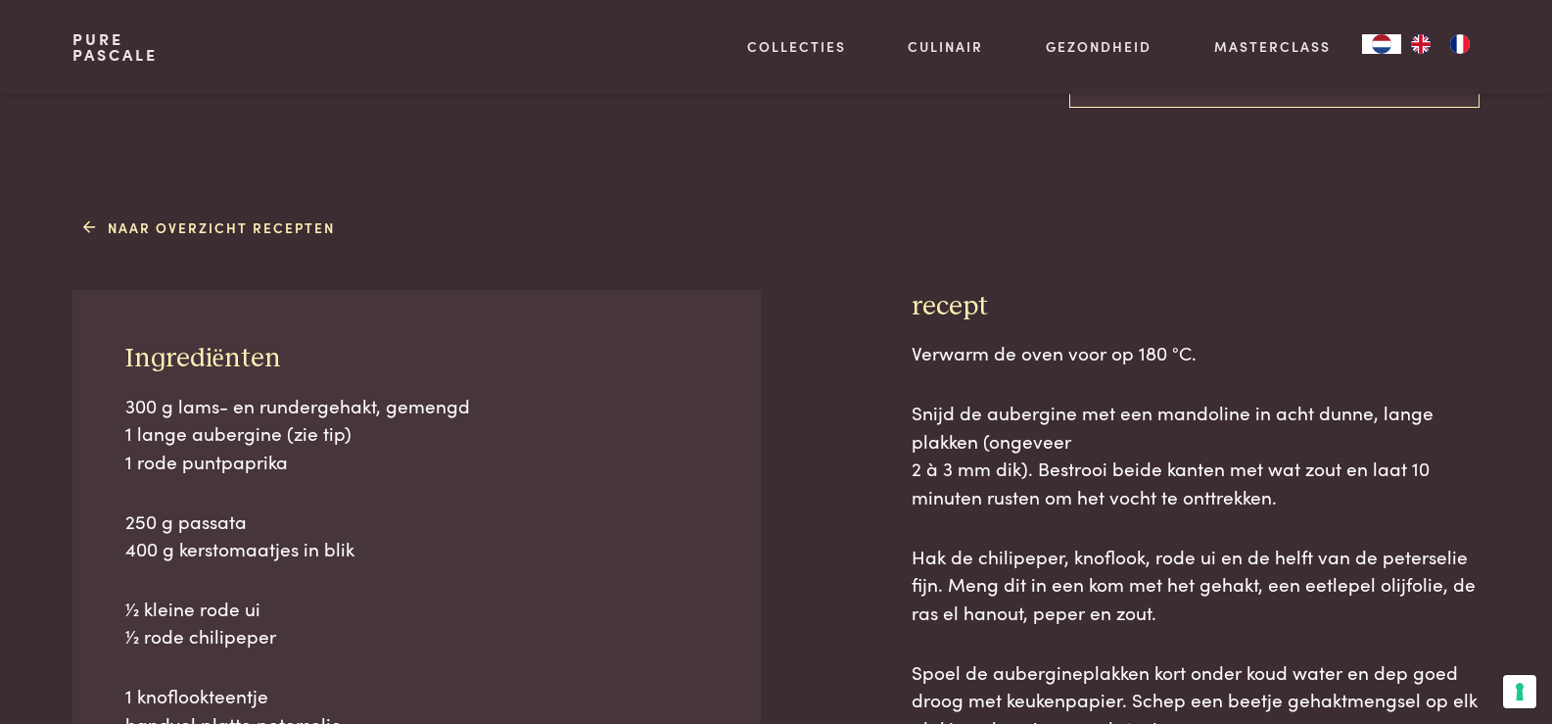
copy div "recept Verwarm de oven voor op 180 °C. Snijd de aubergine met een mandoline in …"
